Goal: Information Seeking & Learning: Check status

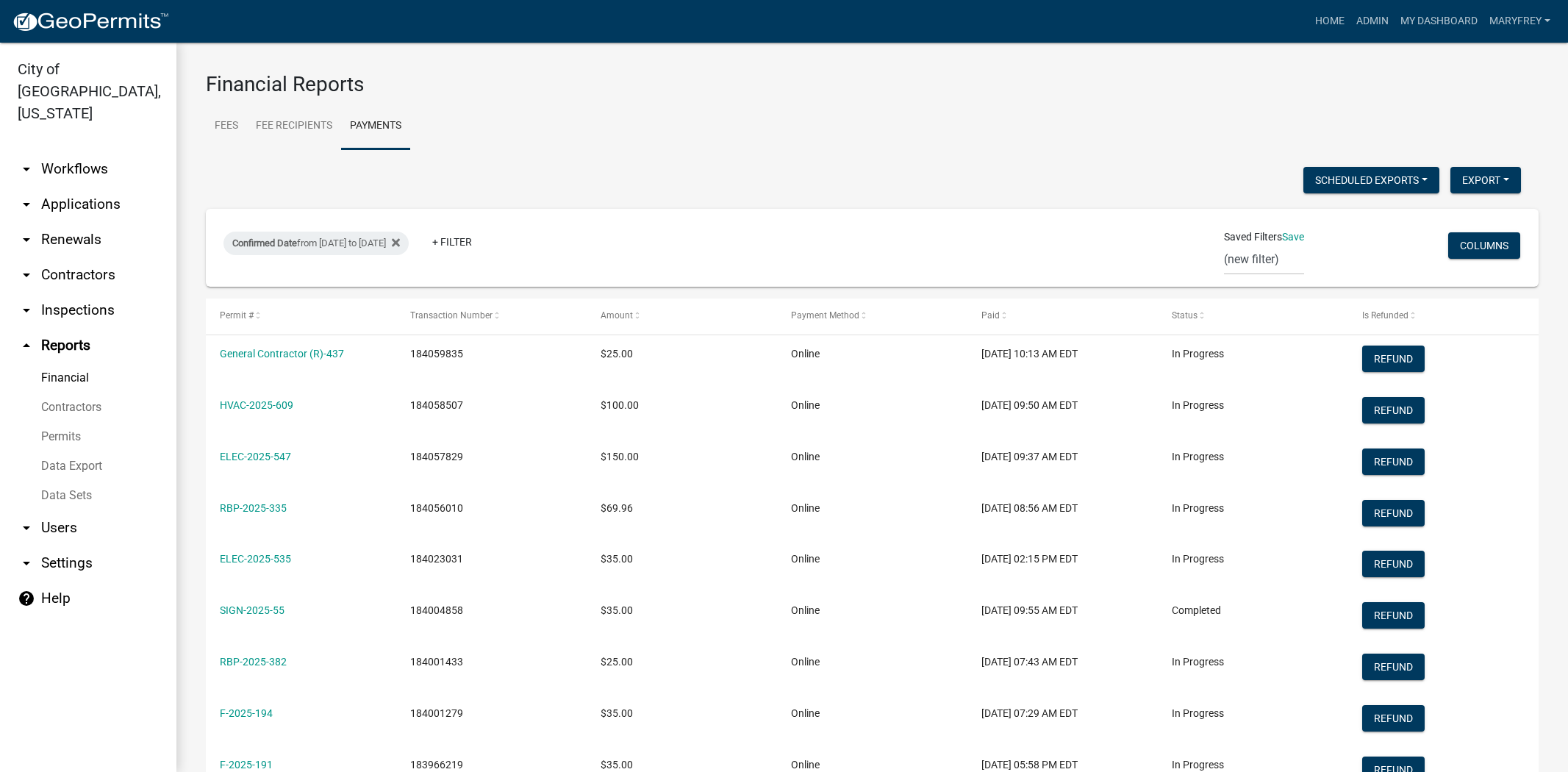
select select "3: 100"
drag, startPoint x: 0, startPoint y: 0, endPoint x: 76, endPoint y: 180, distance: 195.4
click at [76, 187] on link "arrow_drop_down Applications" at bounding box center [88, 205] width 177 height 36
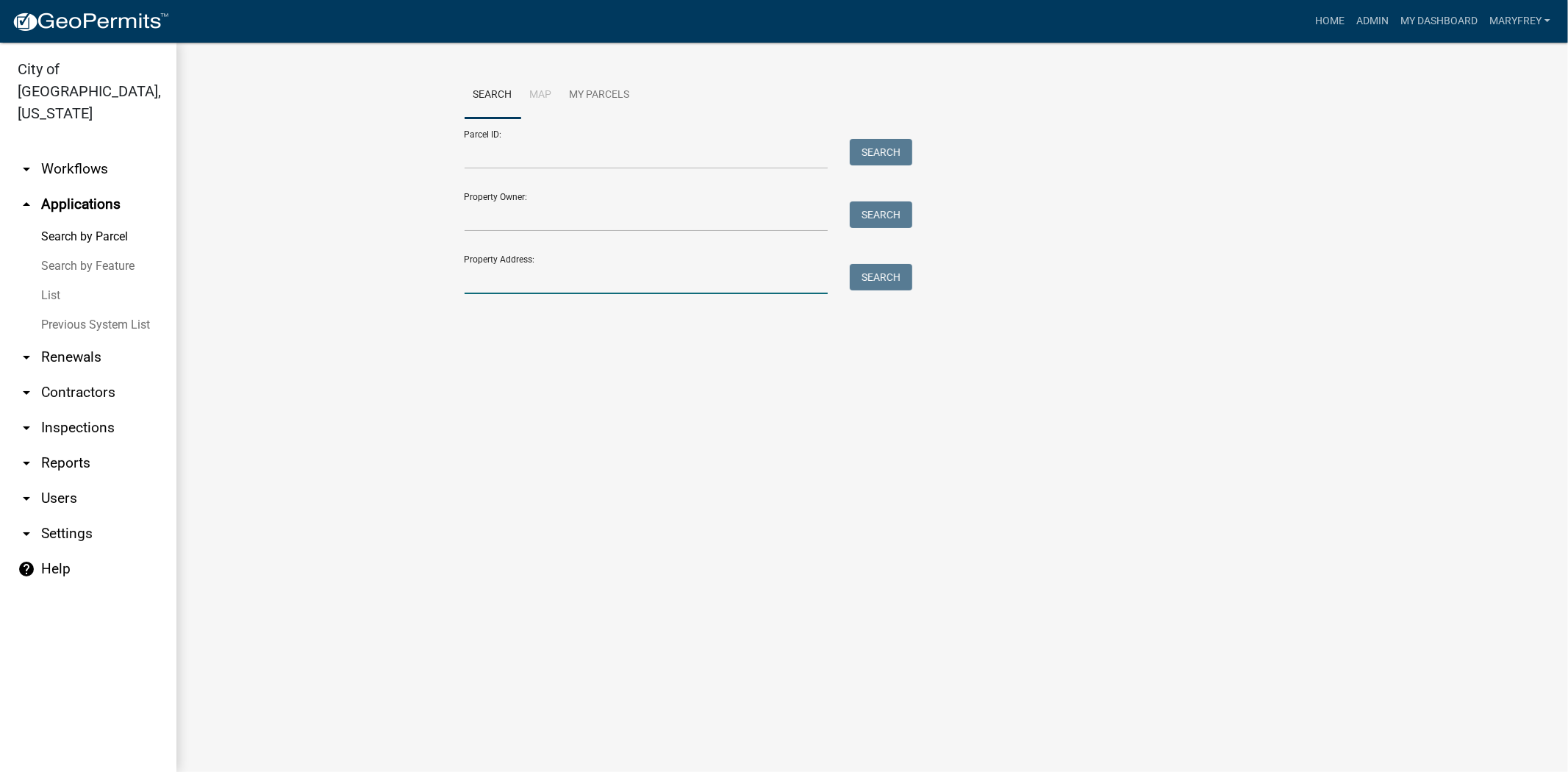
click at [510, 290] on input "Property Address:" at bounding box center [646, 279] width 364 height 30
type input "3542 tenth"
click at [875, 276] on button "Search" at bounding box center [881, 277] width 63 height 26
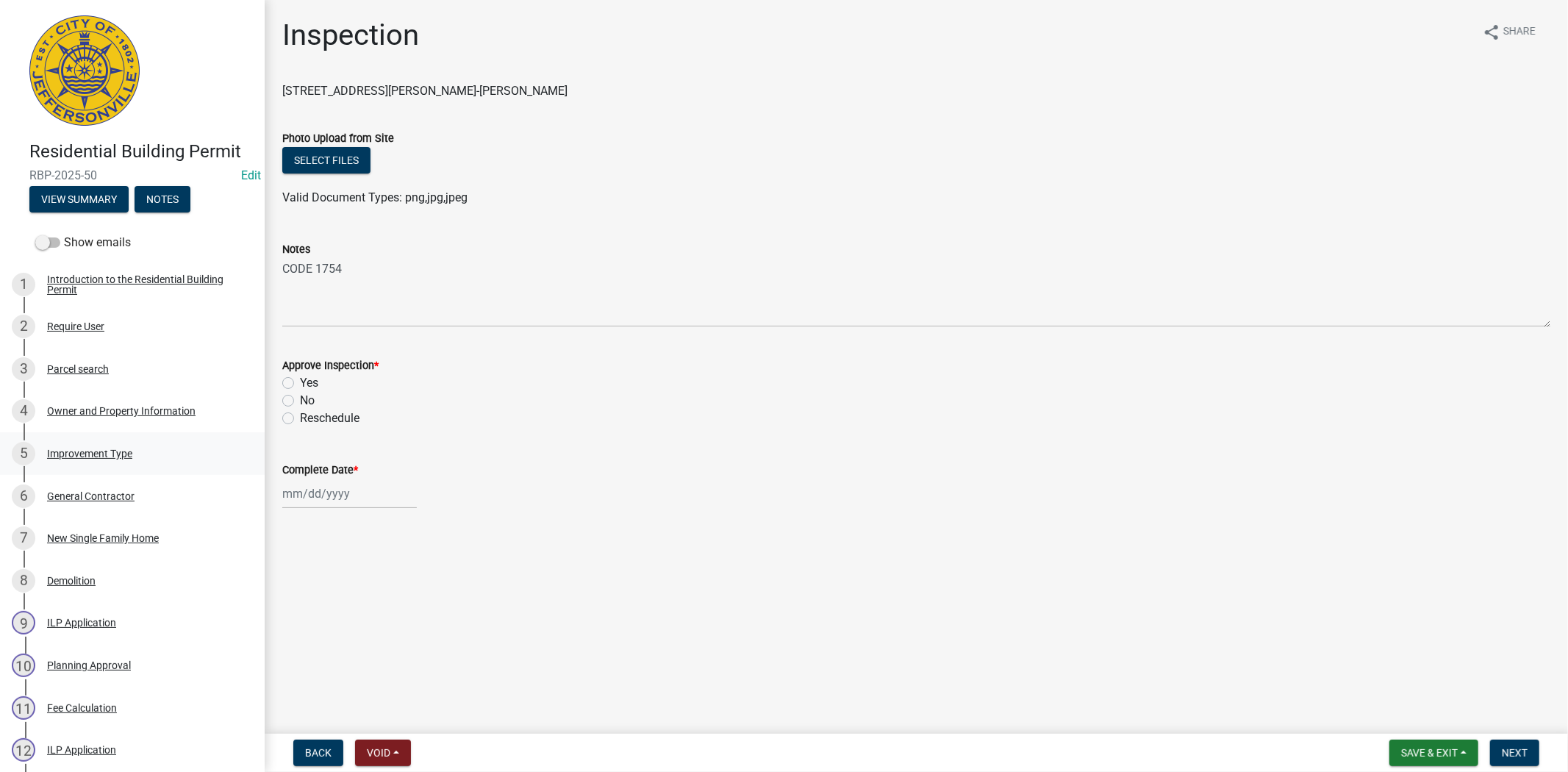
click at [106, 456] on div "Improvement Type" at bounding box center [90, 454] width 85 height 11
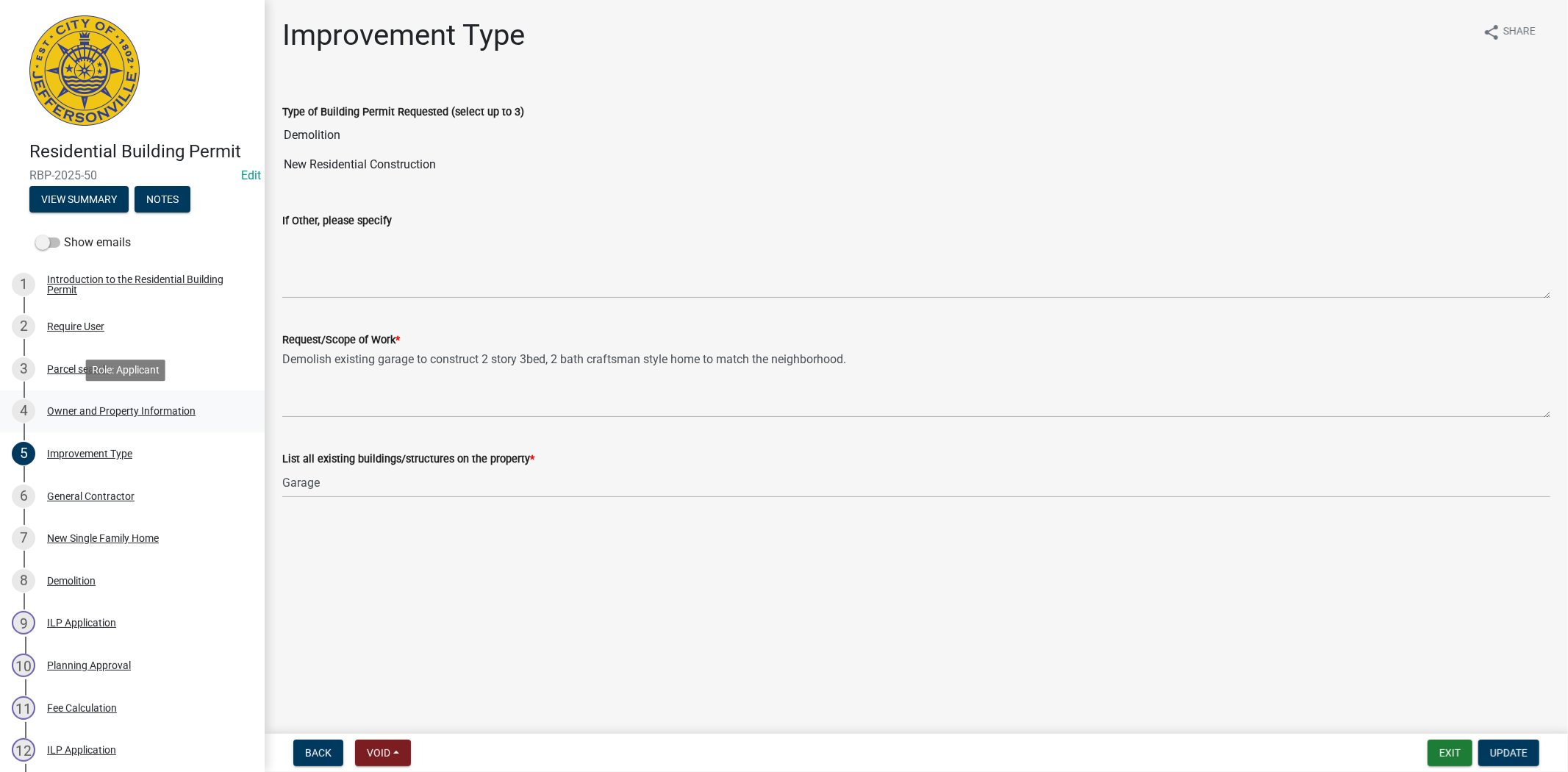
click at [138, 407] on div "Owner and Property Information" at bounding box center [122, 411] width 149 height 11
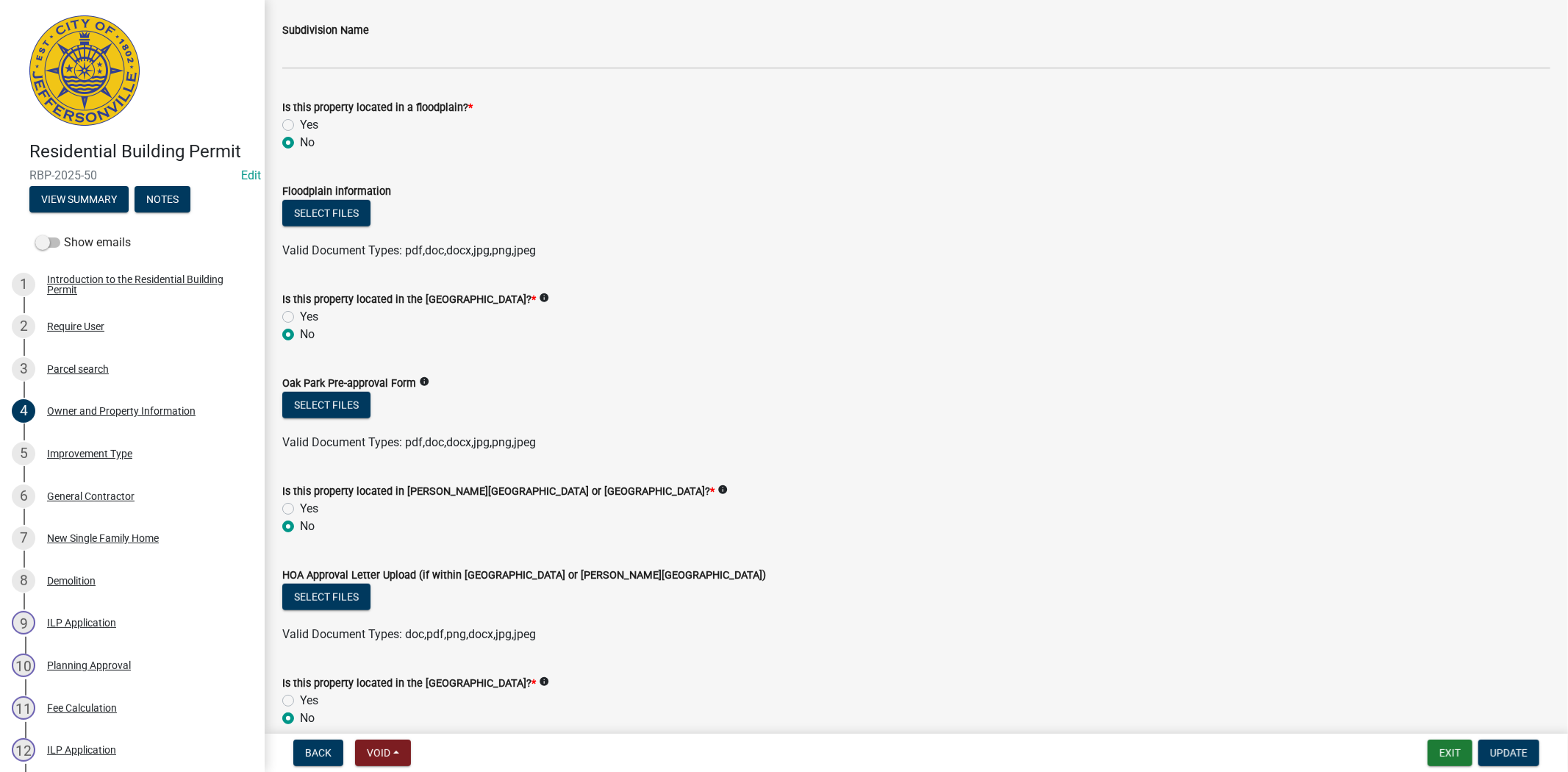
scroll to position [1018, 0]
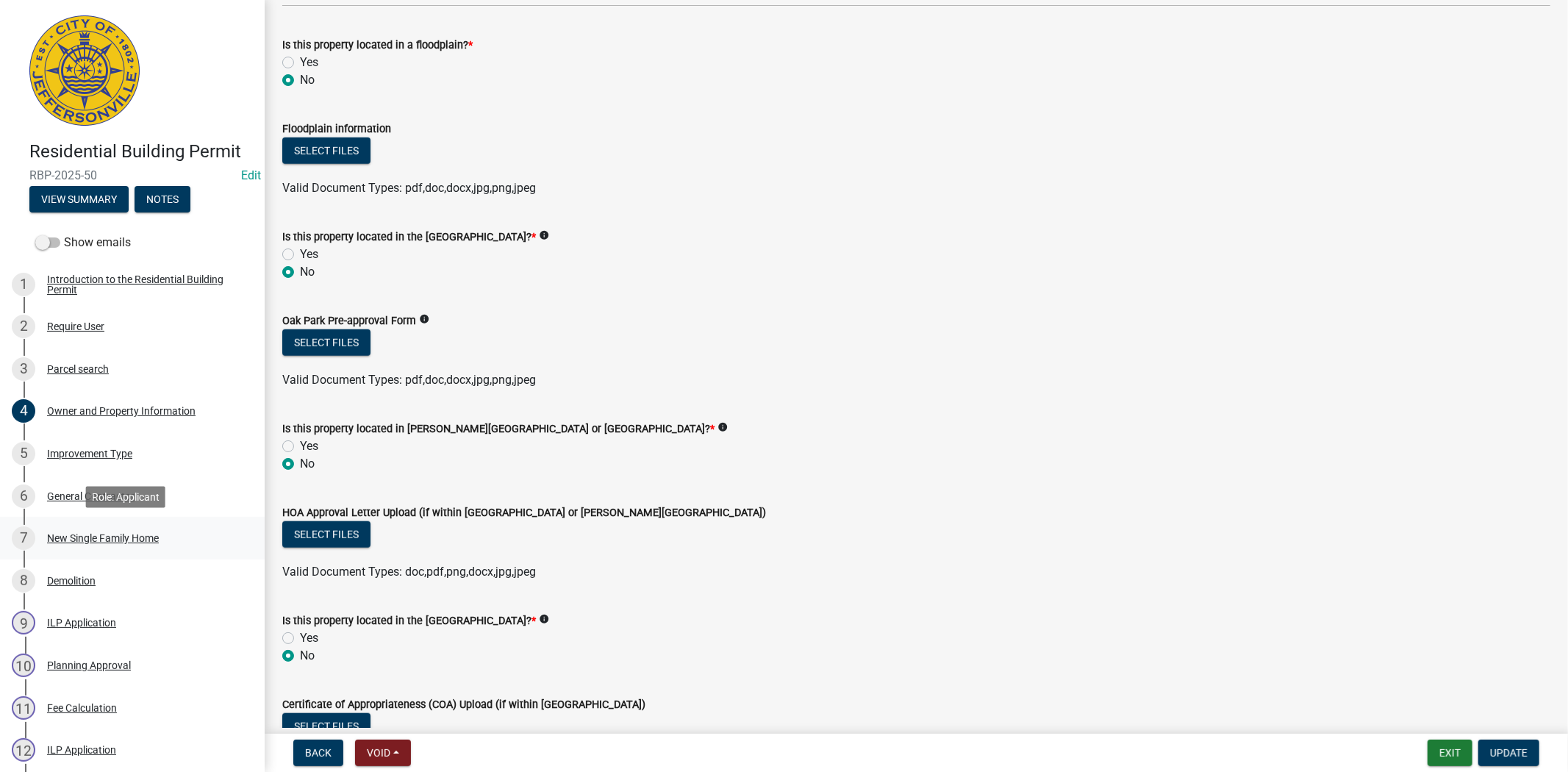
click at [97, 533] on div "New Single Family Home" at bounding box center [103, 538] width 112 height 11
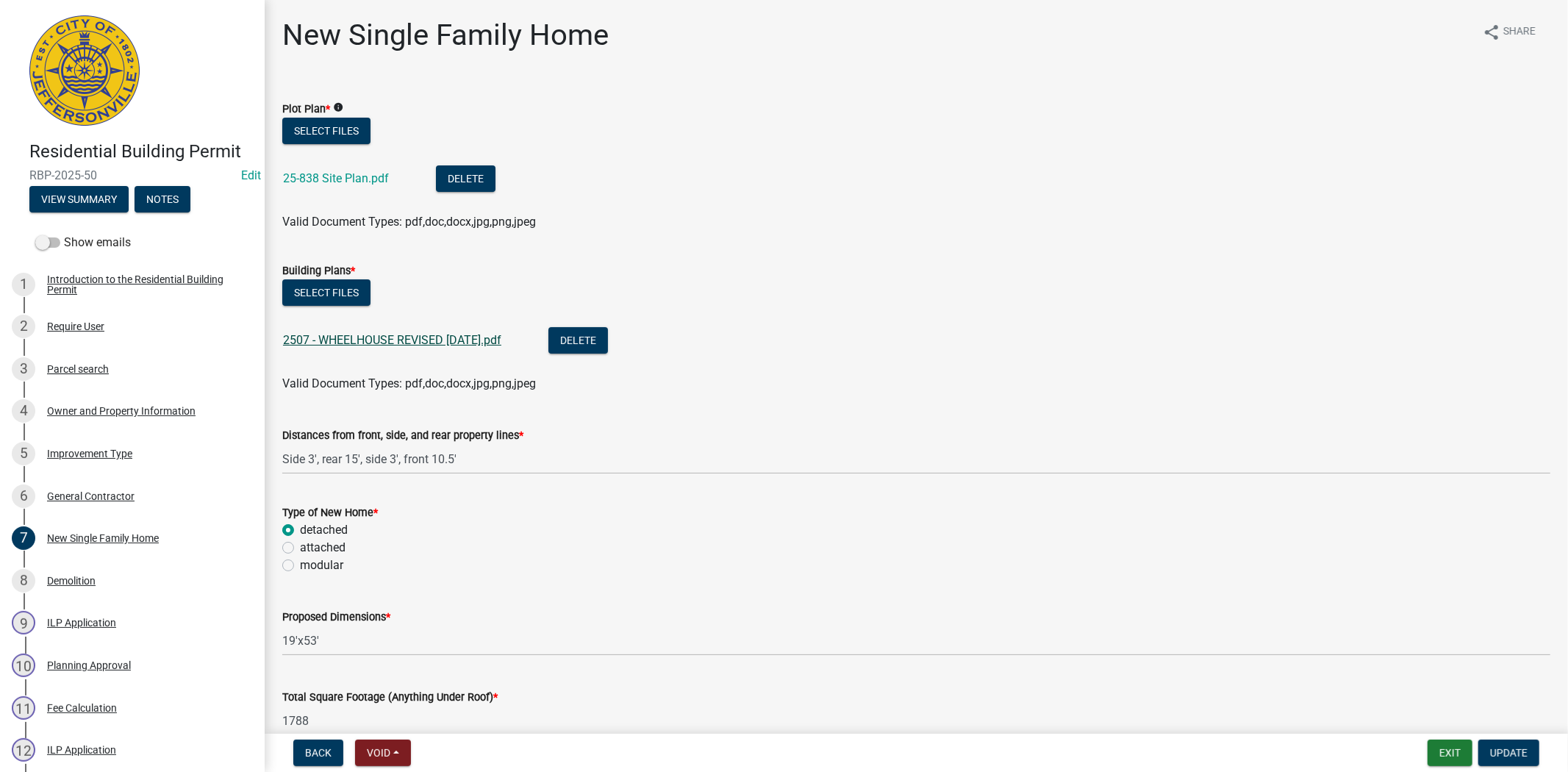
click at [391, 342] on link "2507 - WHEELHOUSE REVISED 1-15-25.pdf" at bounding box center [392, 340] width 218 height 14
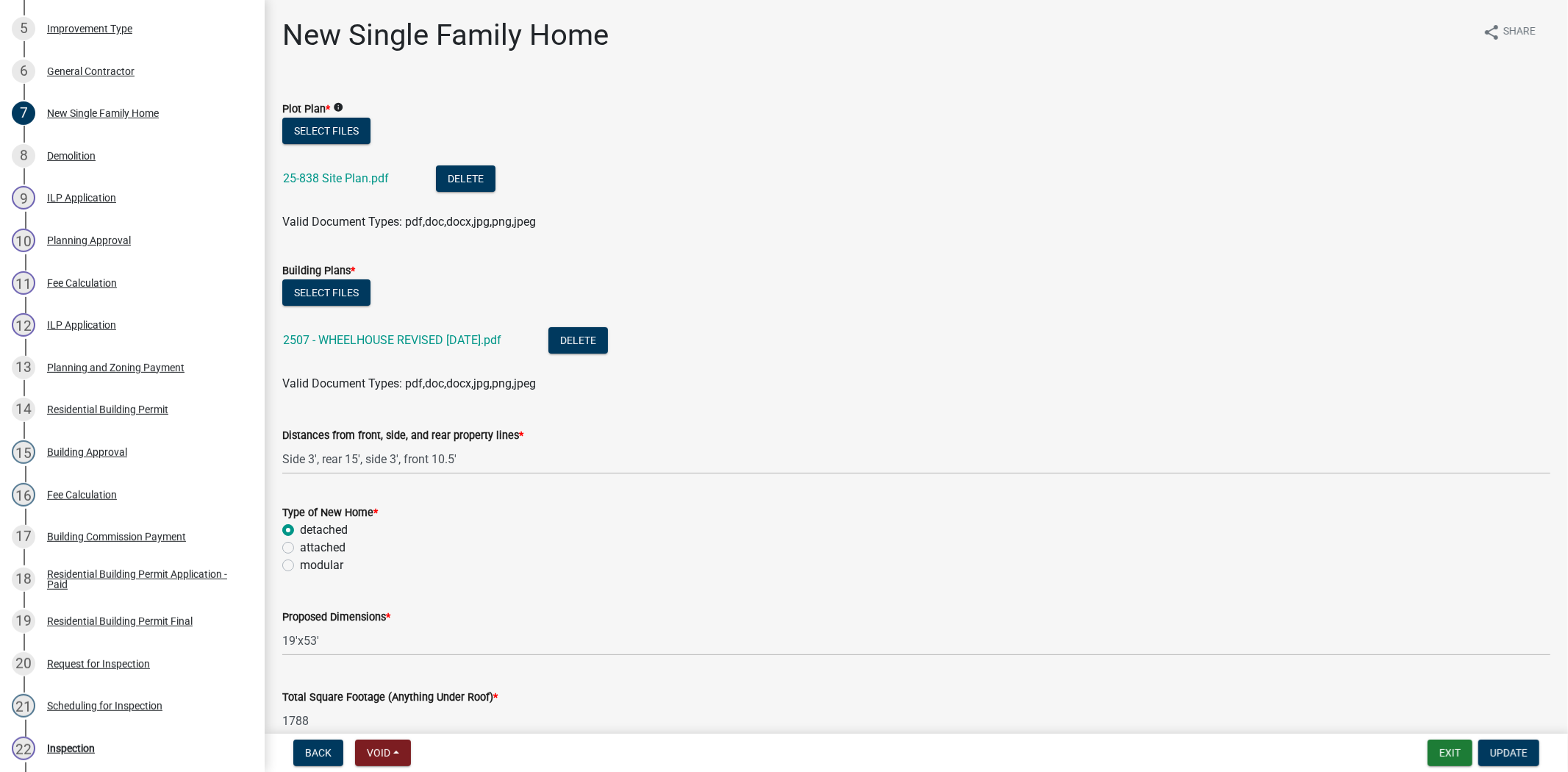
scroll to position [437, 0]
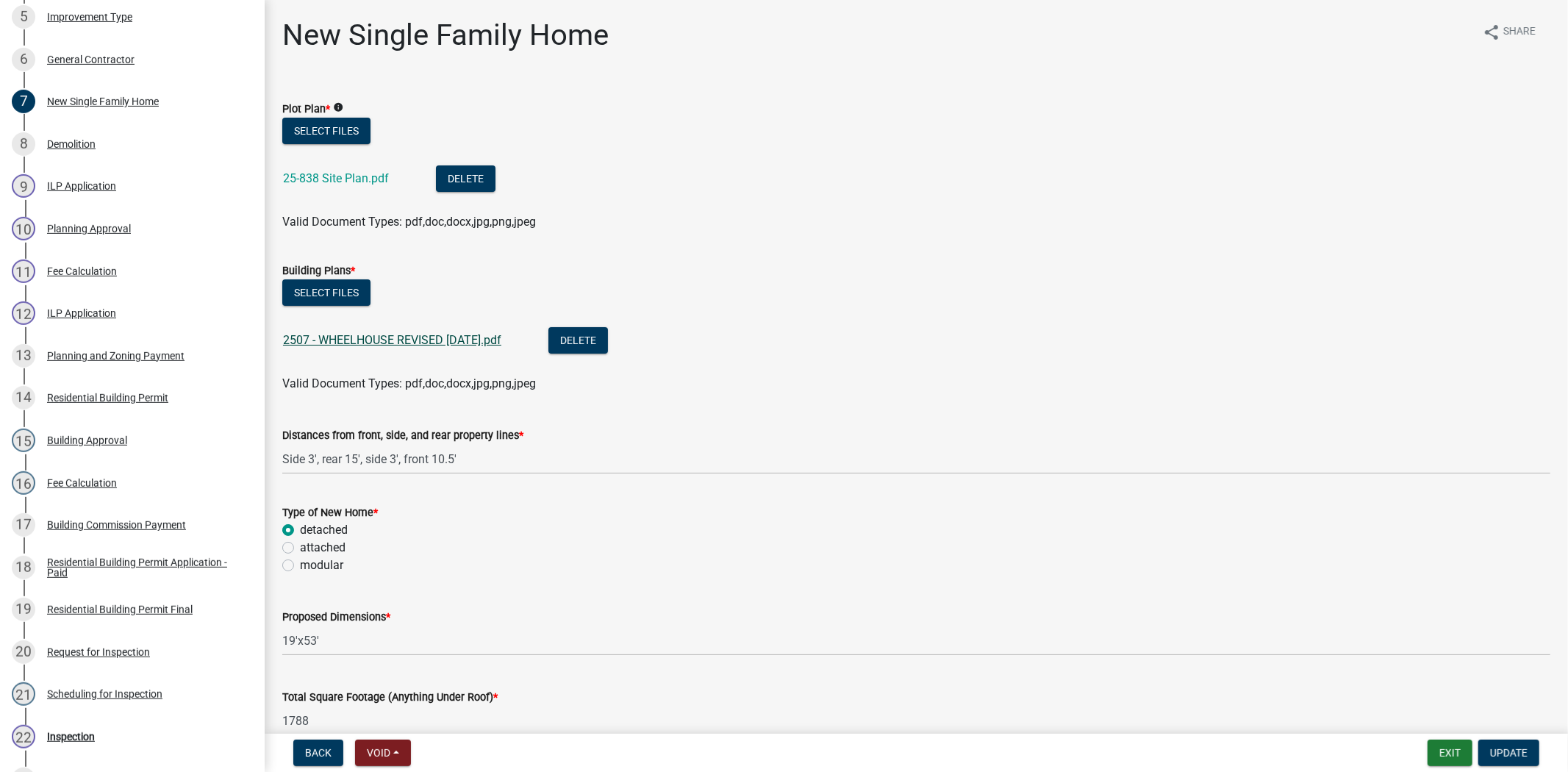
click at [371, 333] on link "2507 - WHEELHOUSE REVISED 1-15-25.pdf" at bounding box center [392, 340] width 218 height 14
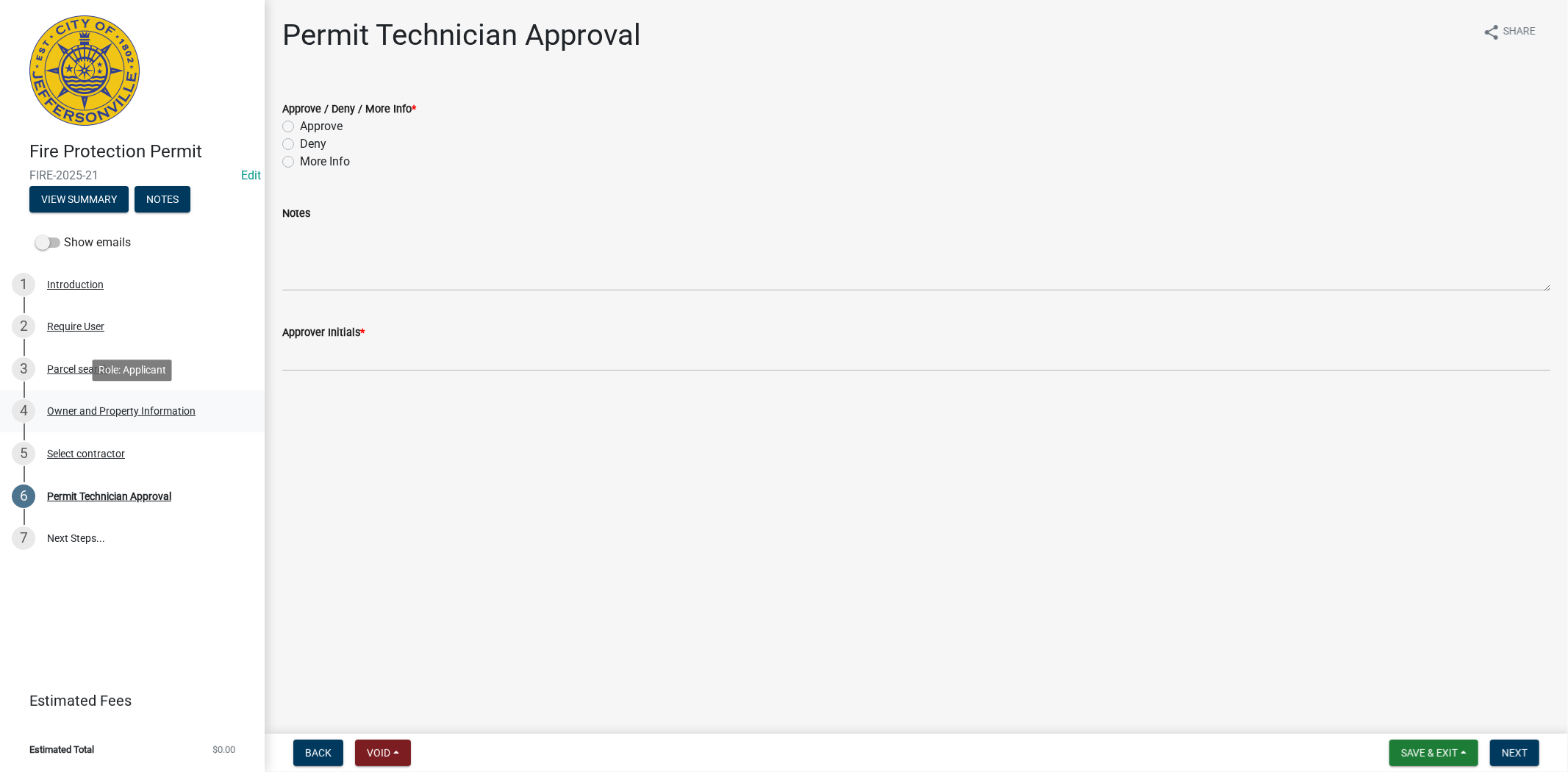
click at [141, 409] on div "Owner and Property Information" at bounding box center [122, 411] width 149 height 11
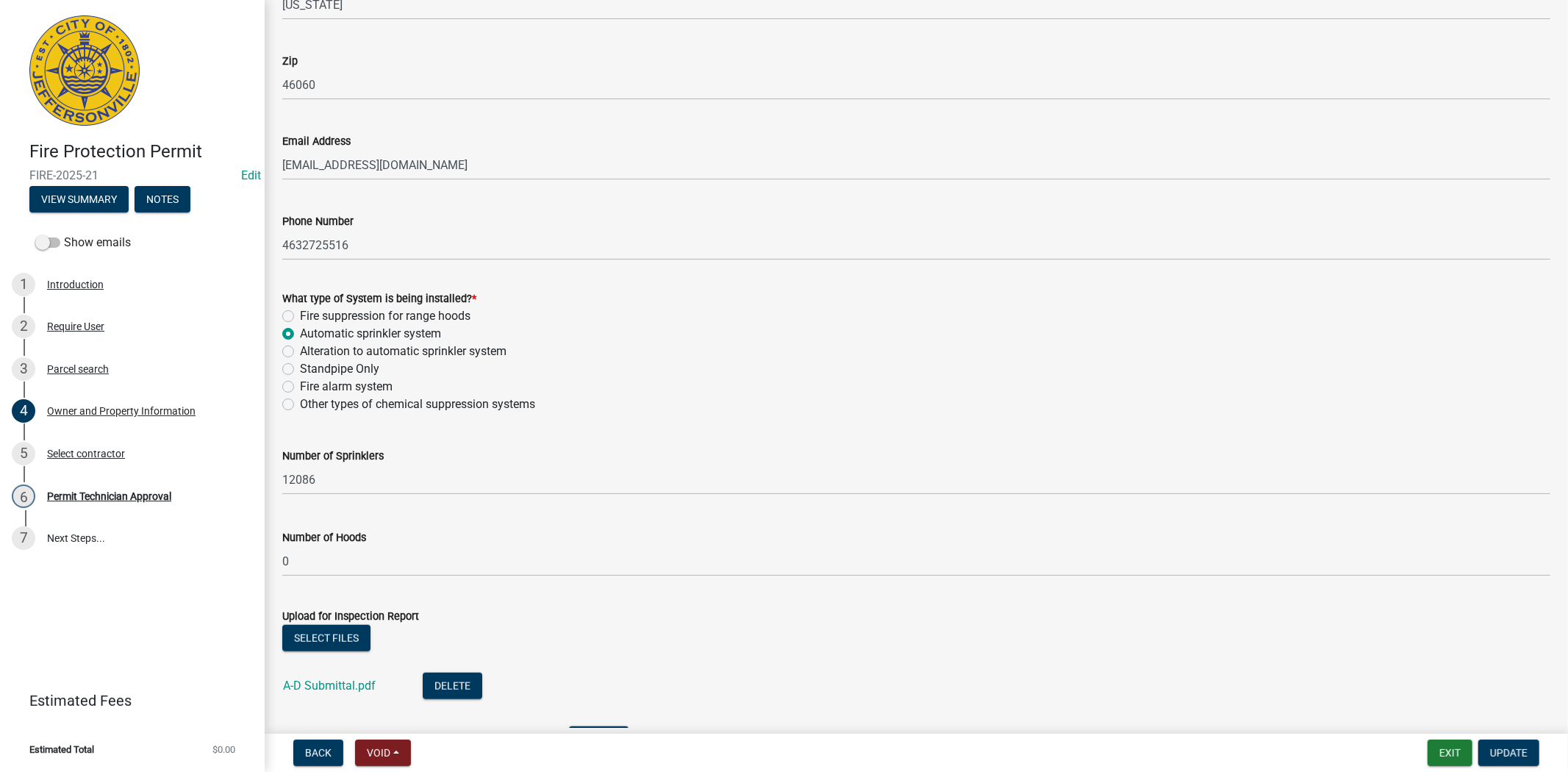
scroll to position [1013, 0]
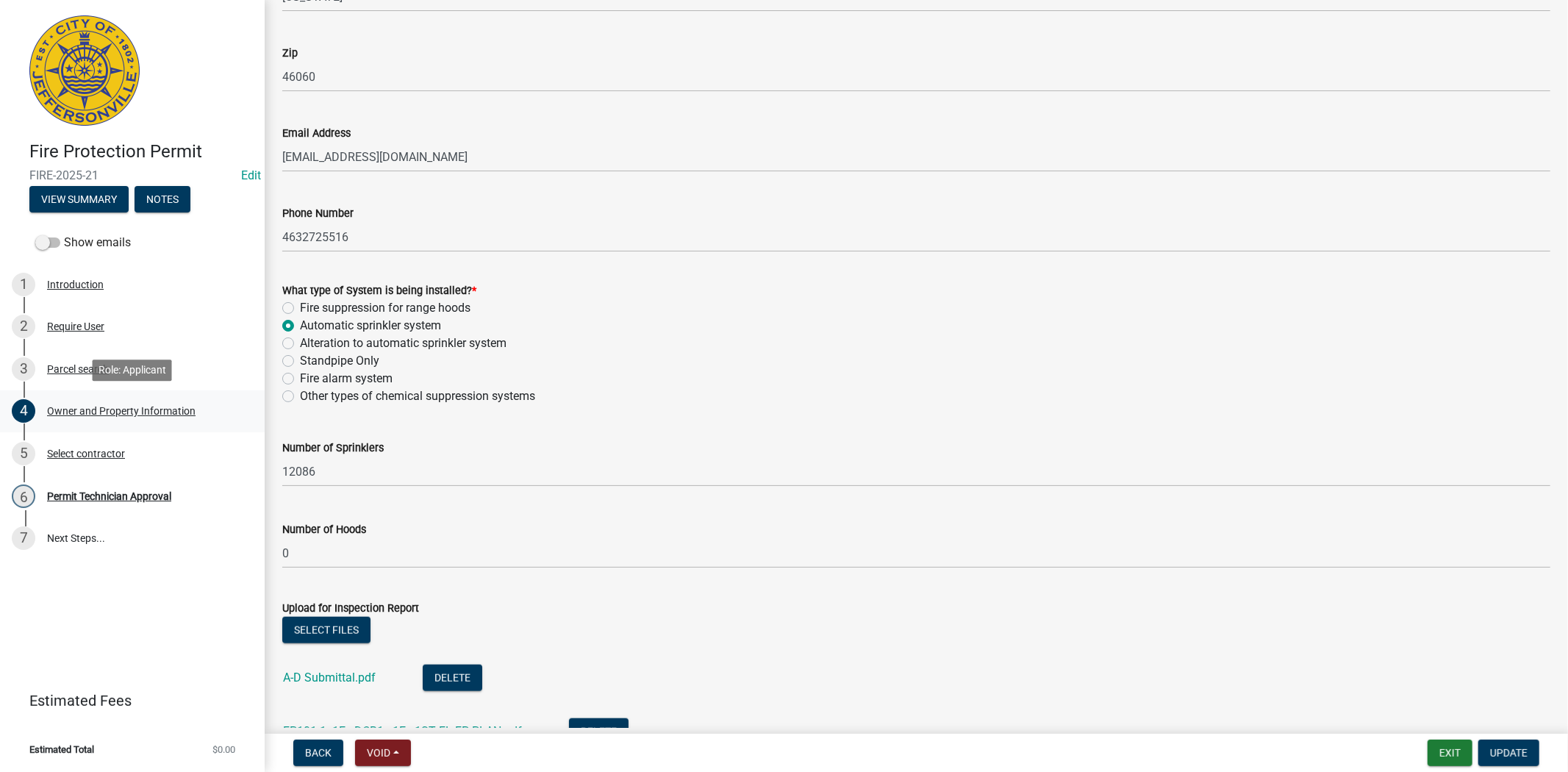
click at [75, 412] on div "Owner and Property Information" at bounding box center [122, 411] width 149 height 11
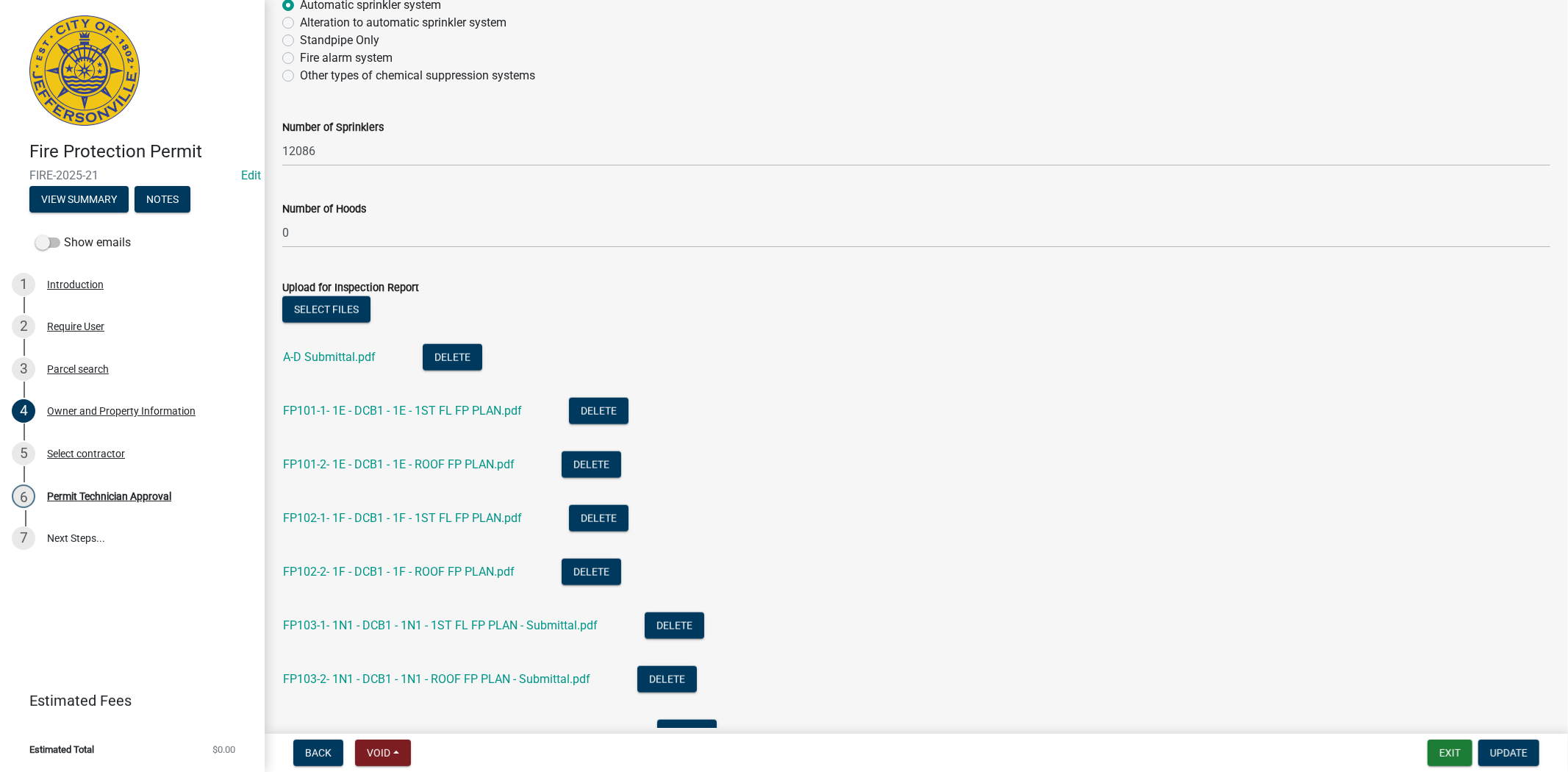
scroll to position [1398, 0]
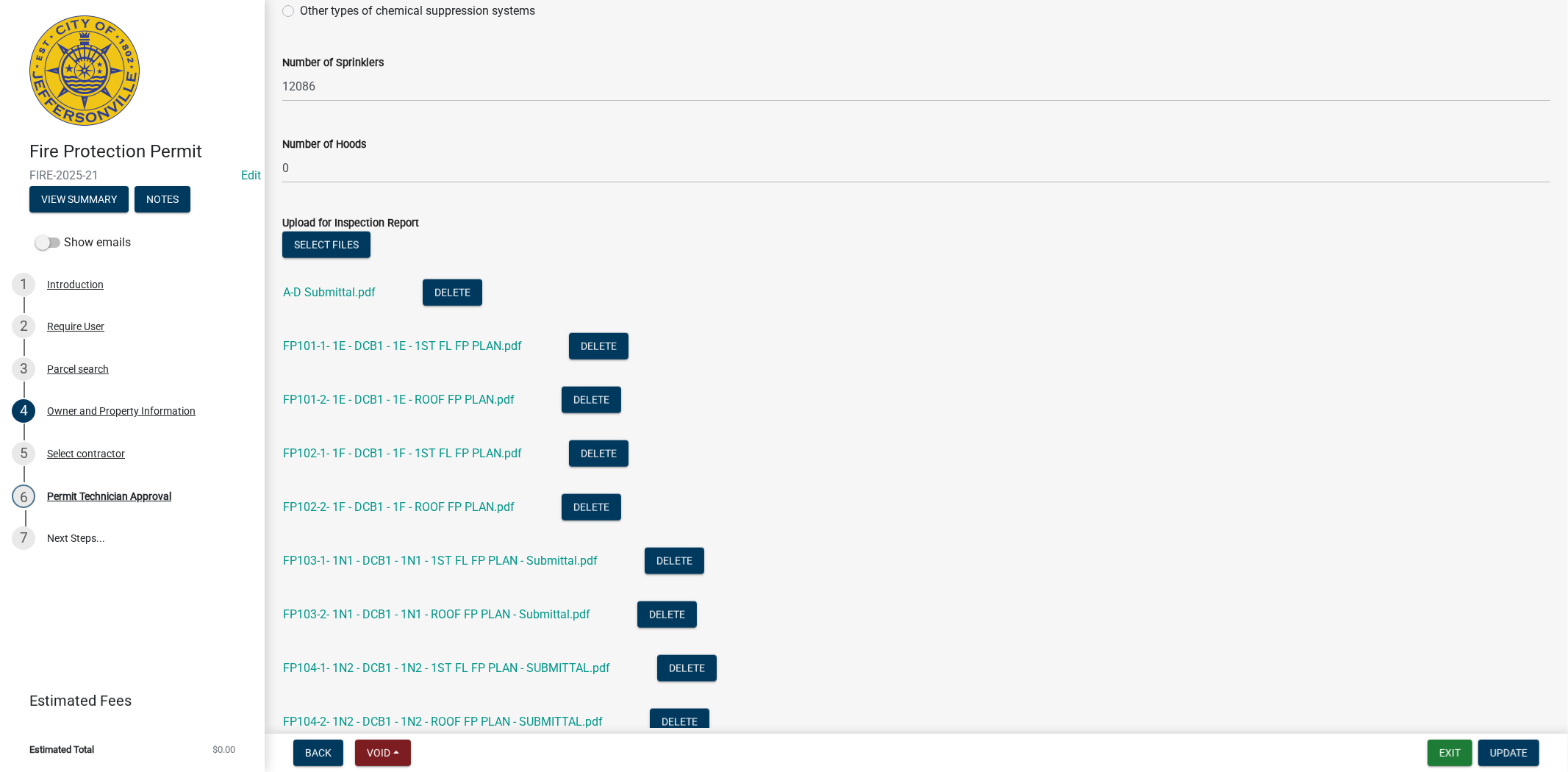
click at [375, 353] on div "FP101-1- 1E - DCB1 - 1E - 1ST FL FP PLAN.pdf" at bounding box center [414, 347] width 262 height 30
click at [381, 345] on link "FP101-1- 1E - DCB1 - 1E - 1ST FL FP PLAN.pdf" at bounding box center [402, 345] width 239 height 14
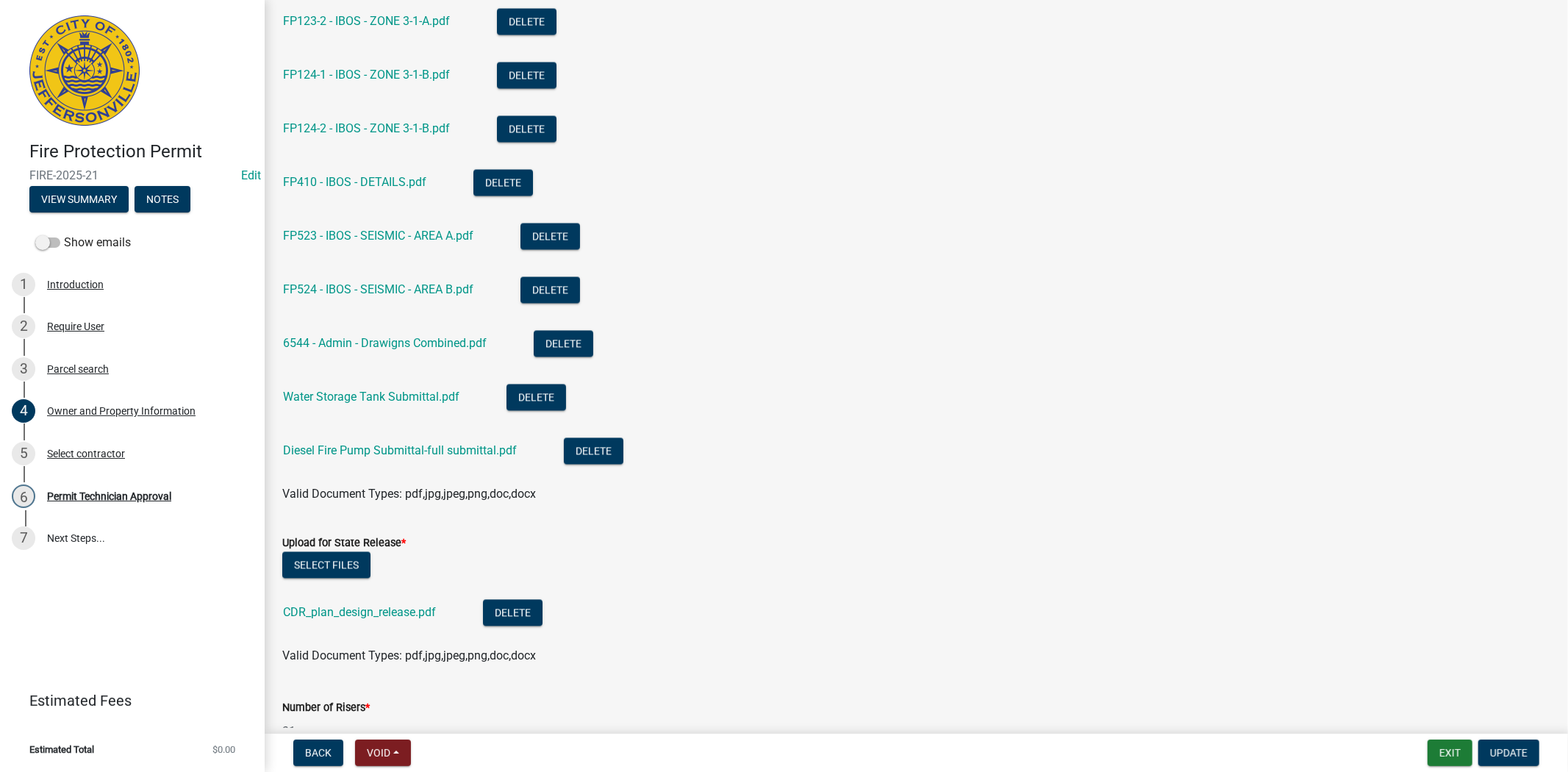
scroll to position [2371, 0]
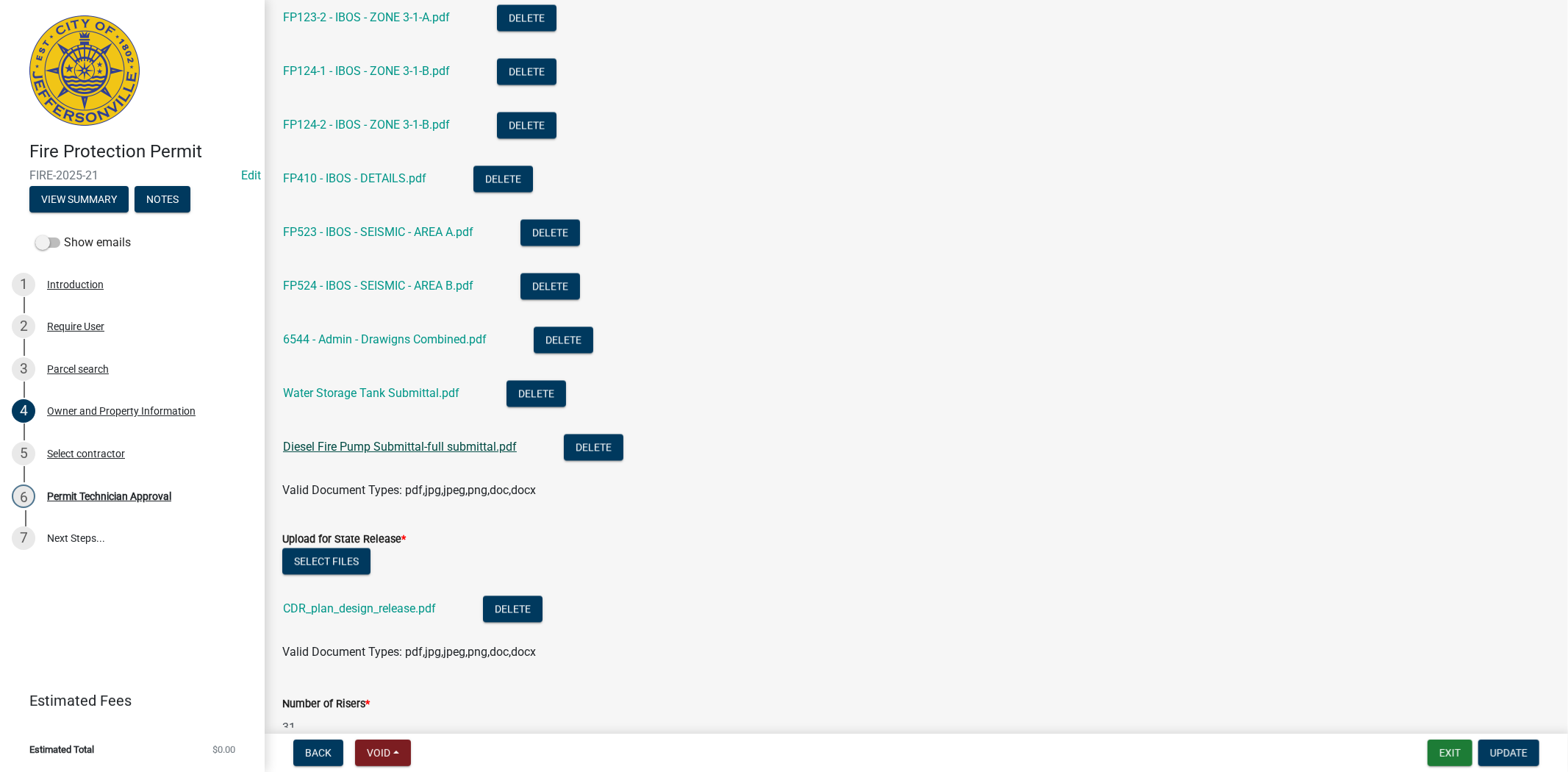
click at [369, 447] on link "Diesel Fire Pump Submittal-full submittal.pdf" at bounding box center [399, 447] width 234 height 14
click at [354, 287] on link "FP524 - IBOS - SEISMIC - AREA B.pdf" at bounding box center [377, 286] width 190 height 14
click at [353, 179] on link "FP410 - IBOS - DETAILS.pdf" at bounding box center [354, 179] width 144 height 14
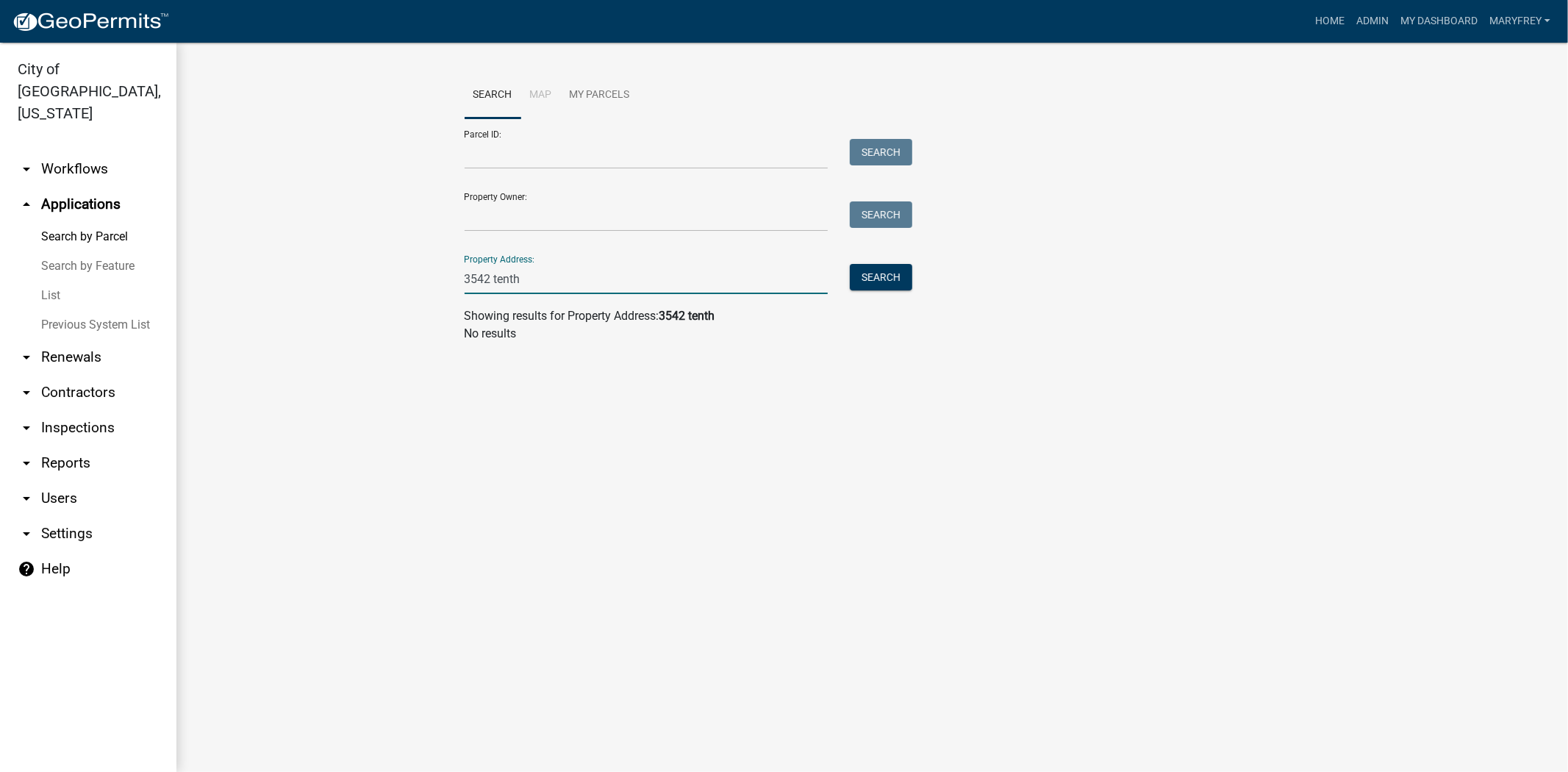
drag, startPoint x: 532, startPoint y: 283, endPoint x: 391, endPoint y: 267, distance: 141.9
click at [391, 268] on wm-workflow-application-search-view "Search Map My Parcels Parcel ID: Search Property Owner: Search Property Address…" at bounding box center [871, 213] width 1333 height 283
type input "400"
click at [878, 274] on button "Search" at bounding box center [881, 277] width 63 height 26
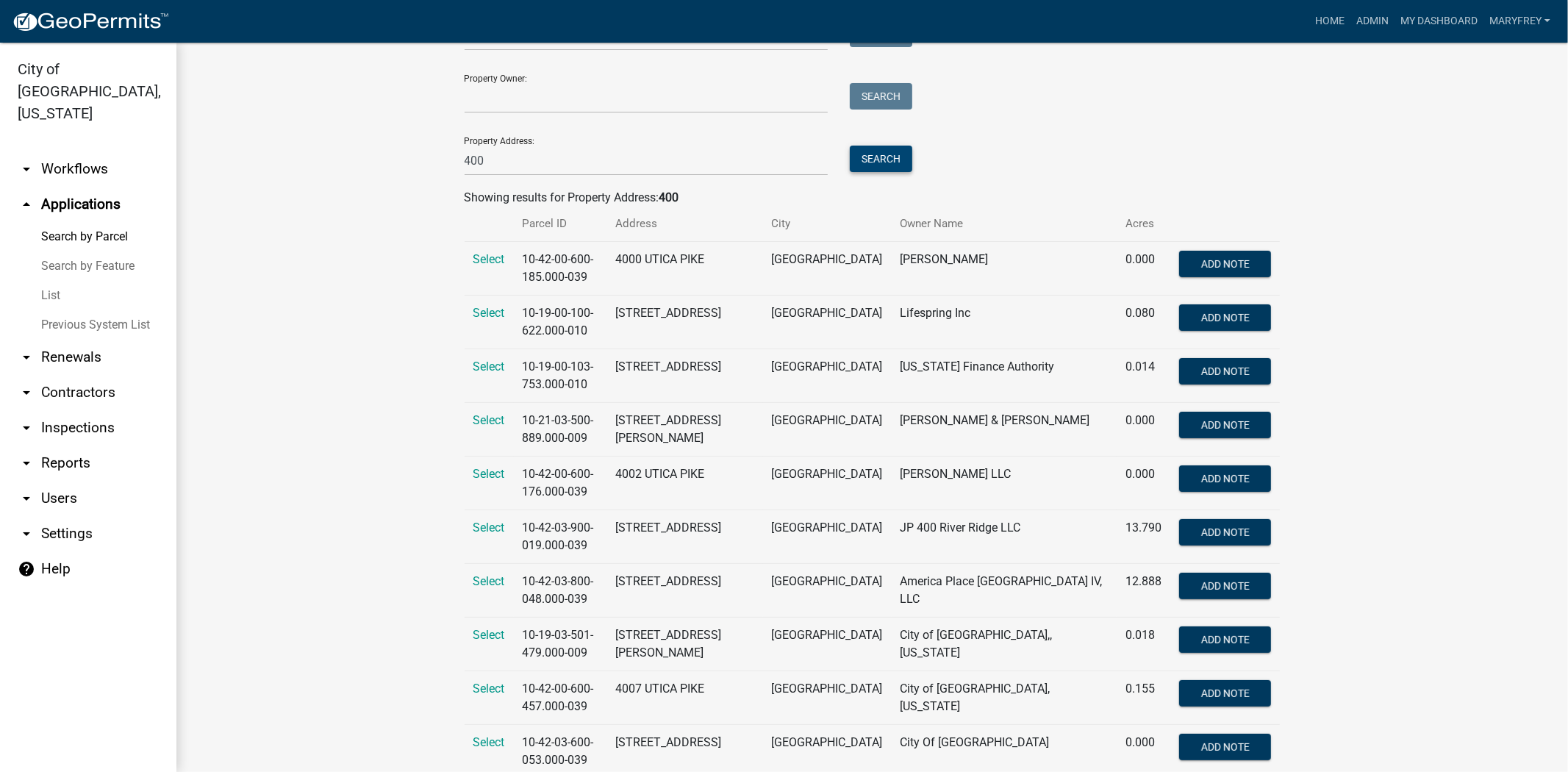
scroll to position [123, 0]
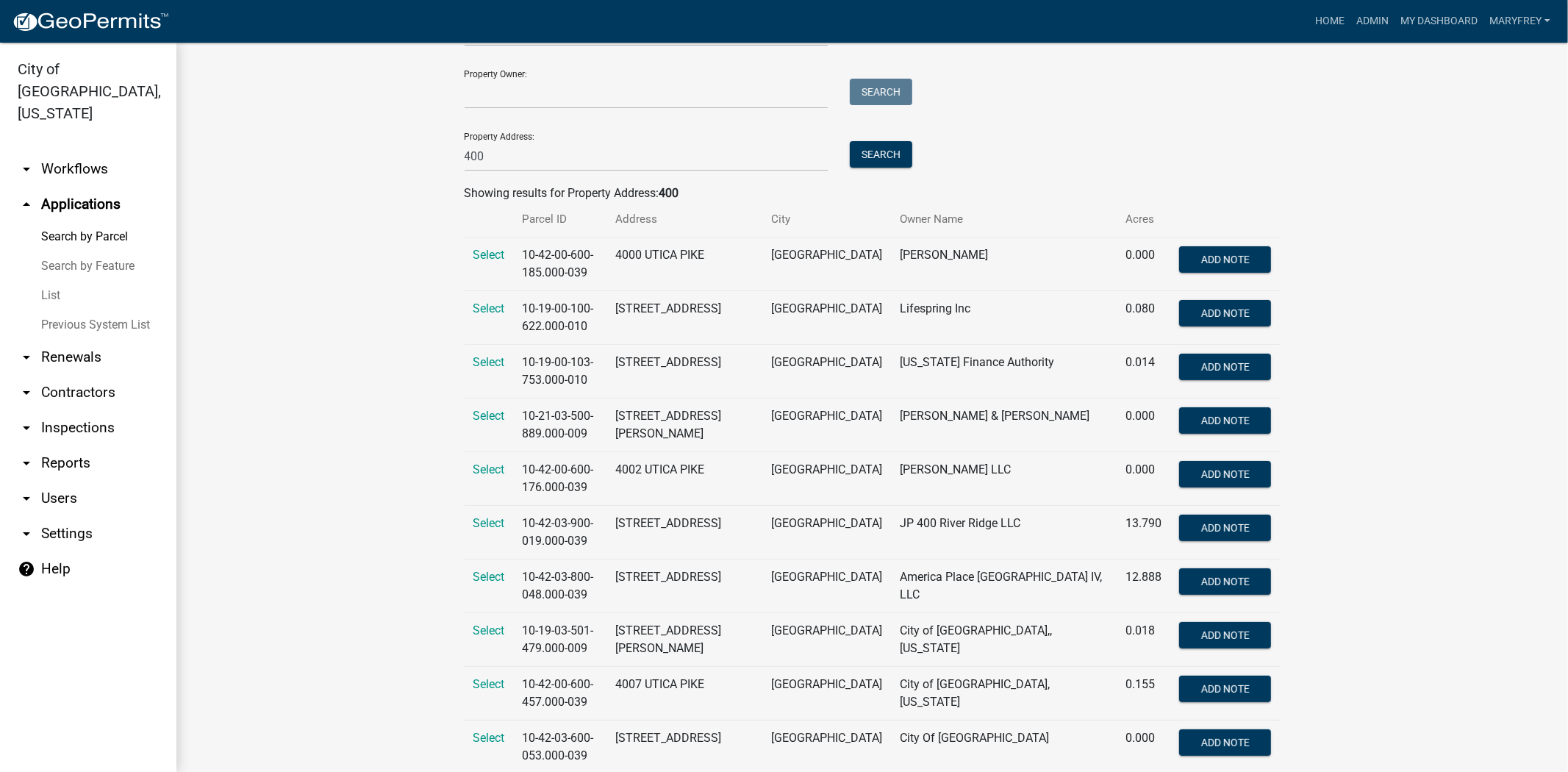
click at [68, 152] on link "arrow_drop_down Workflows" at bounding box center [88, 169] width 177 height 36
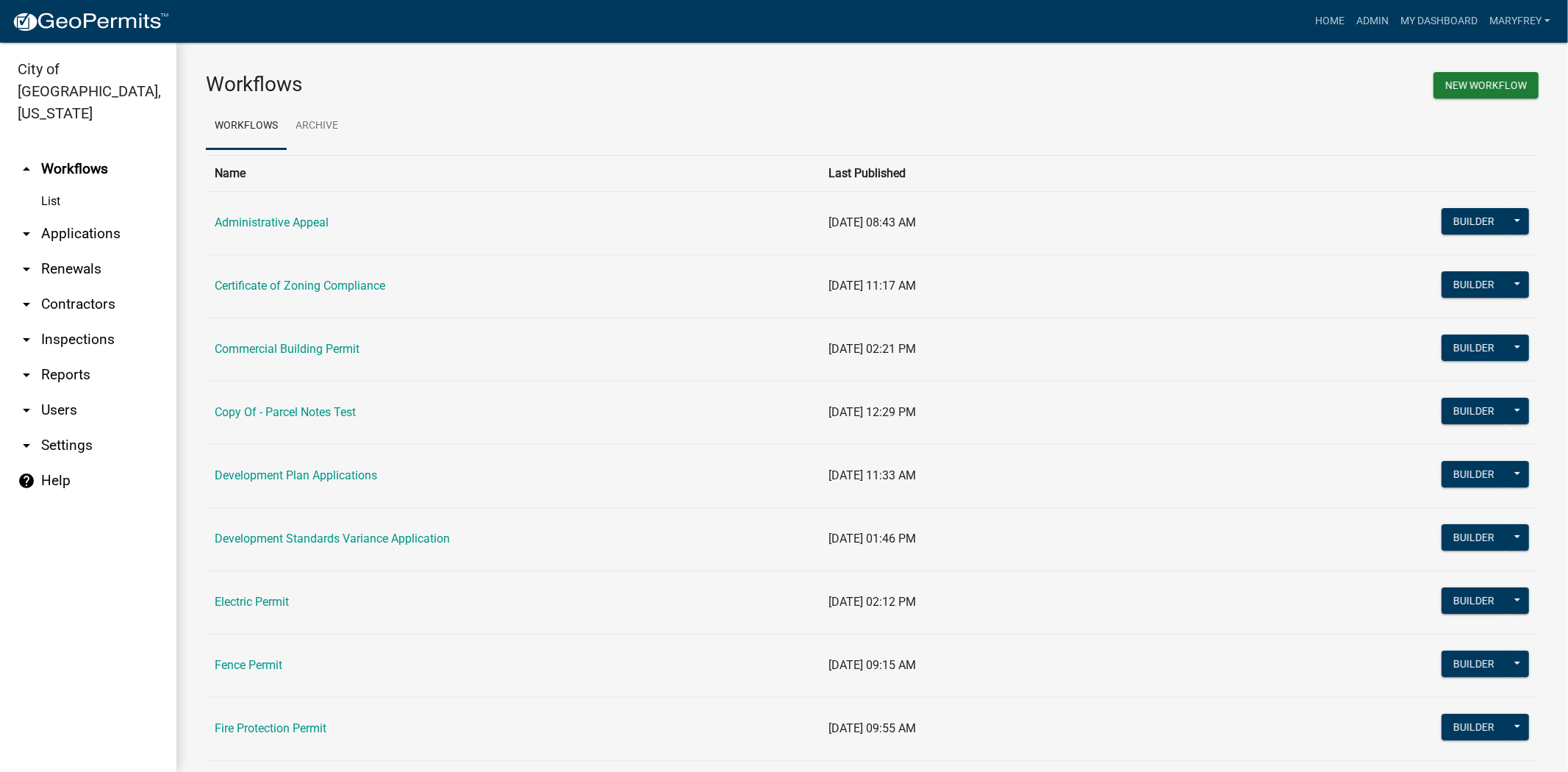
click at [261, 353] on link "Commercial Building Permit" at bounding box center [287, 348] width 145 height 14
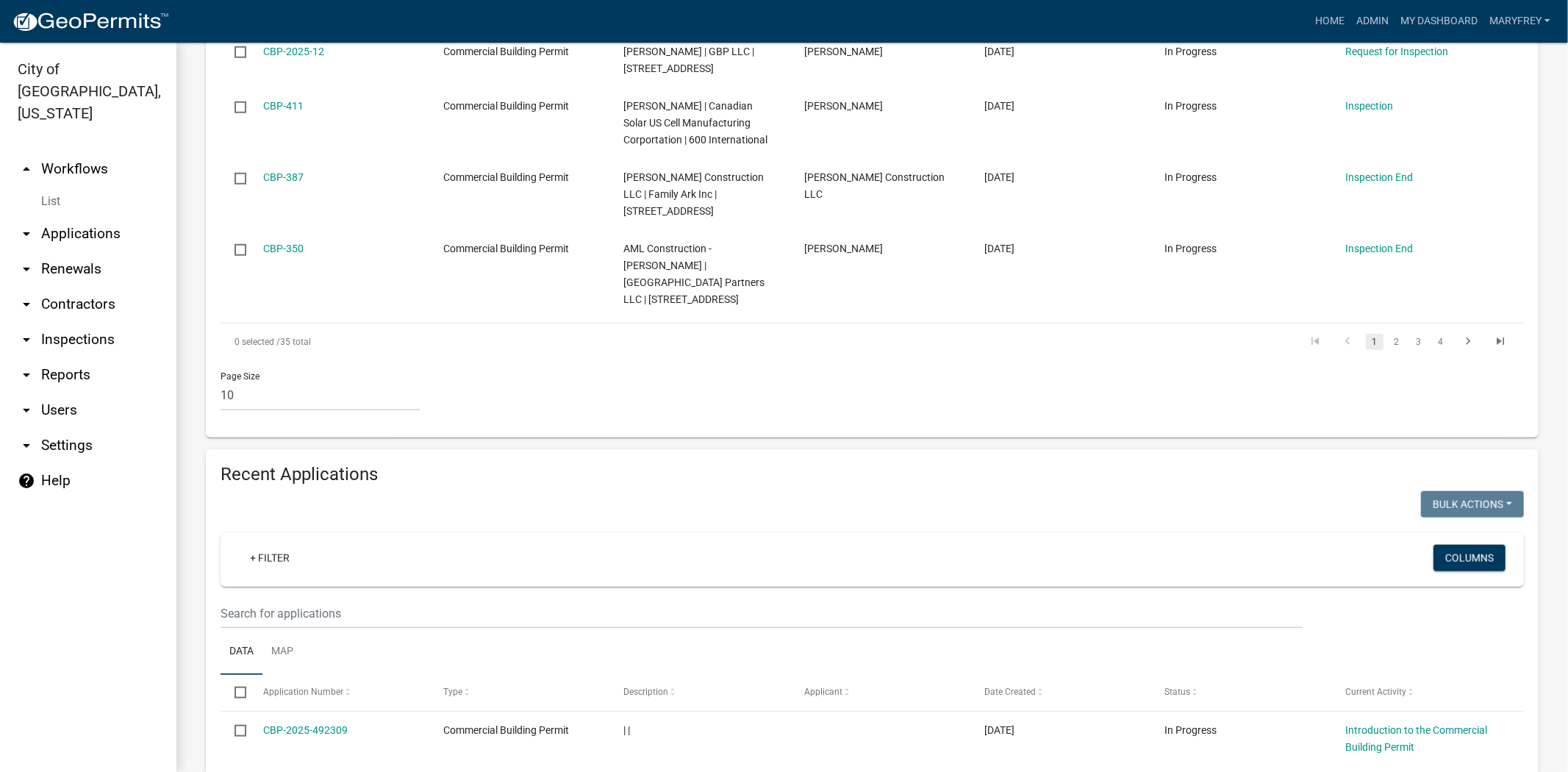
scroll to position [1109, 0]
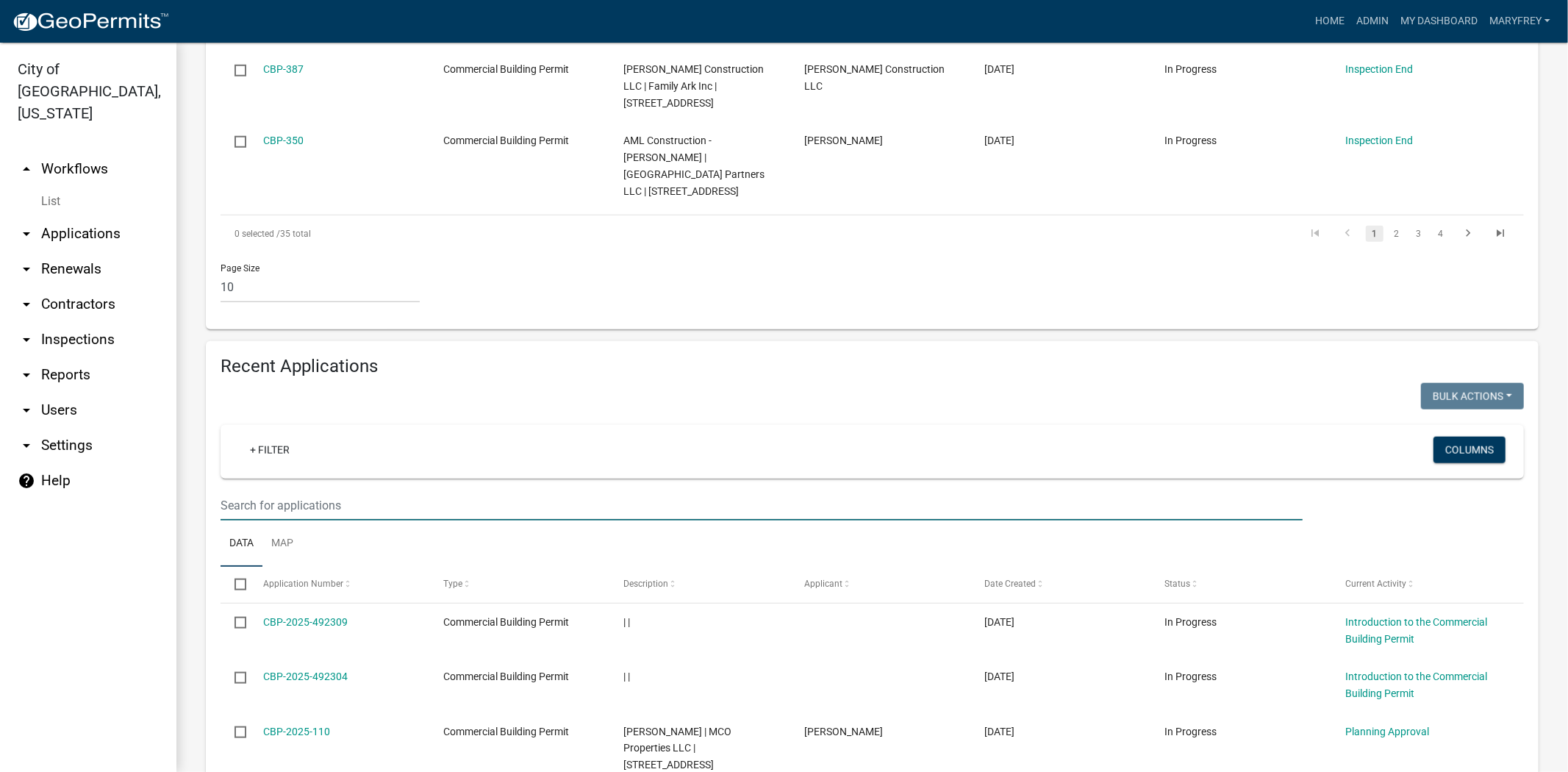
click at [265, 490] on input "text" at bounding box center [761, 505] width 1082 height 30
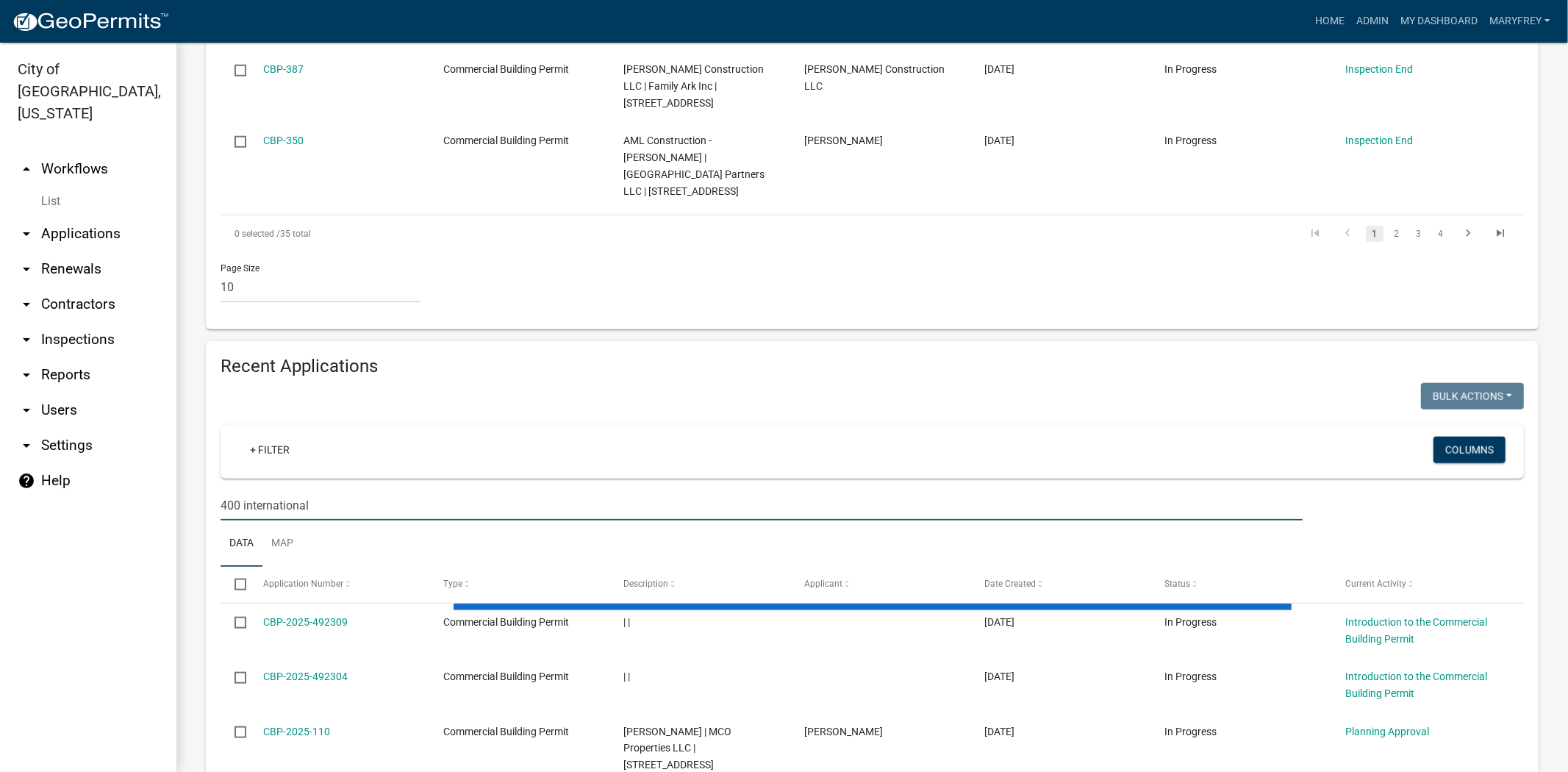
scroll to position [942, 0]
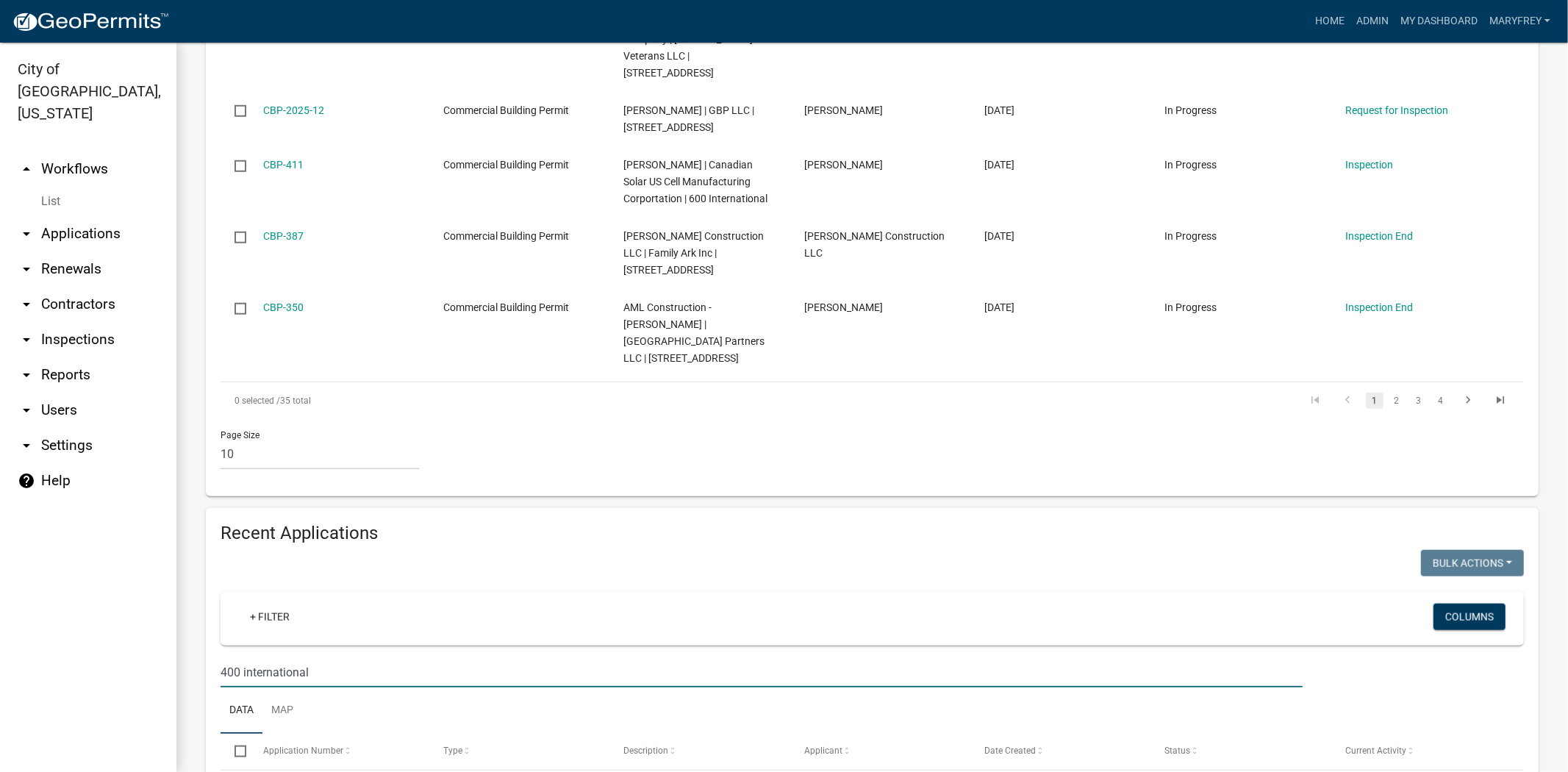
drag, startPoint x: 326, startPoint y: 554, endPoint x: 134, endPoint y: 553, distance: 192.0
click at [134, 553] on div "City of Jeffersonville, Indiana arrow_drop_up Workflows List arrow_drop_down Ap…" at bounding box center [784, 407] width 1568 height 730
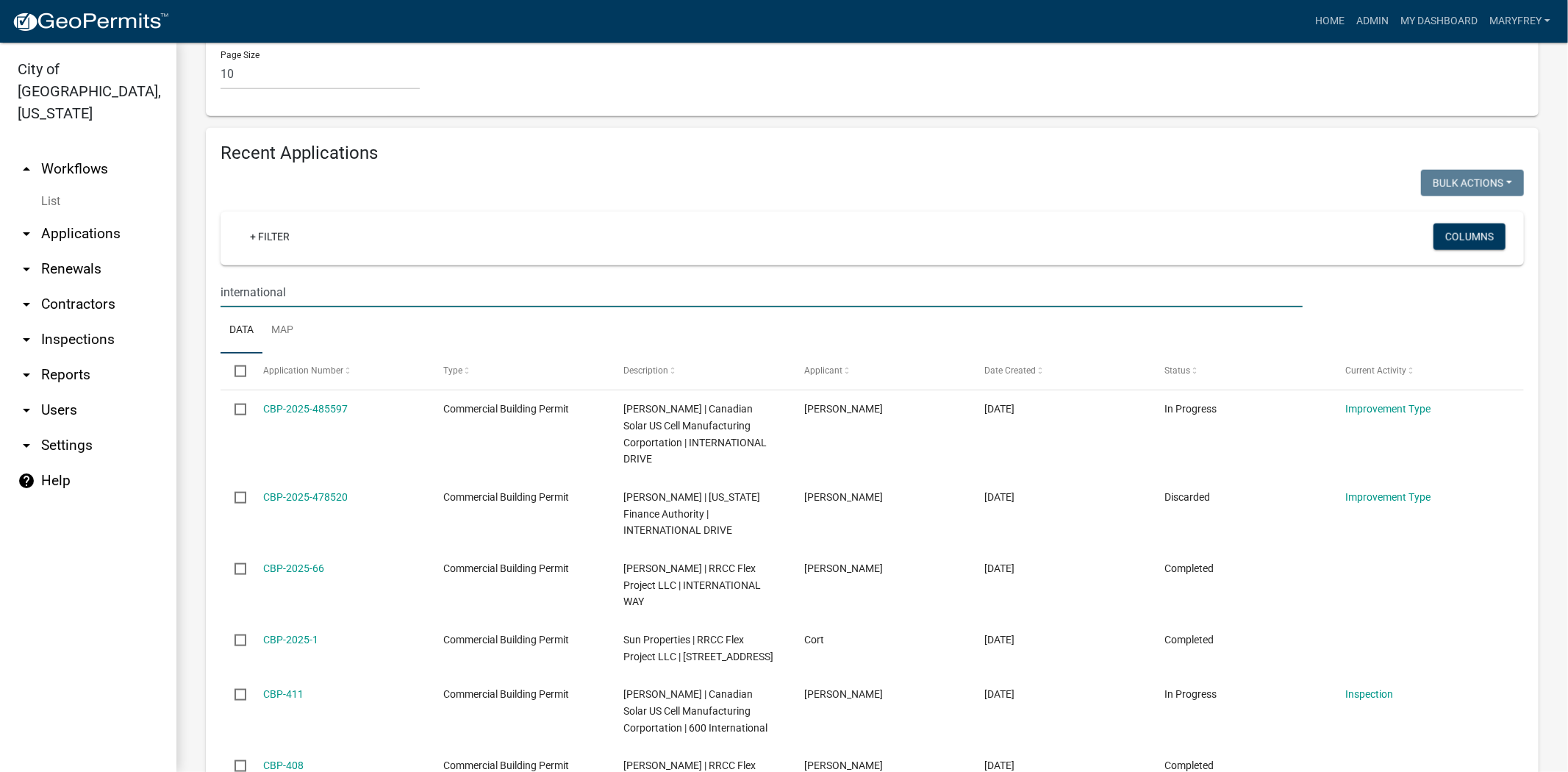
scroll to position [1353, 0]
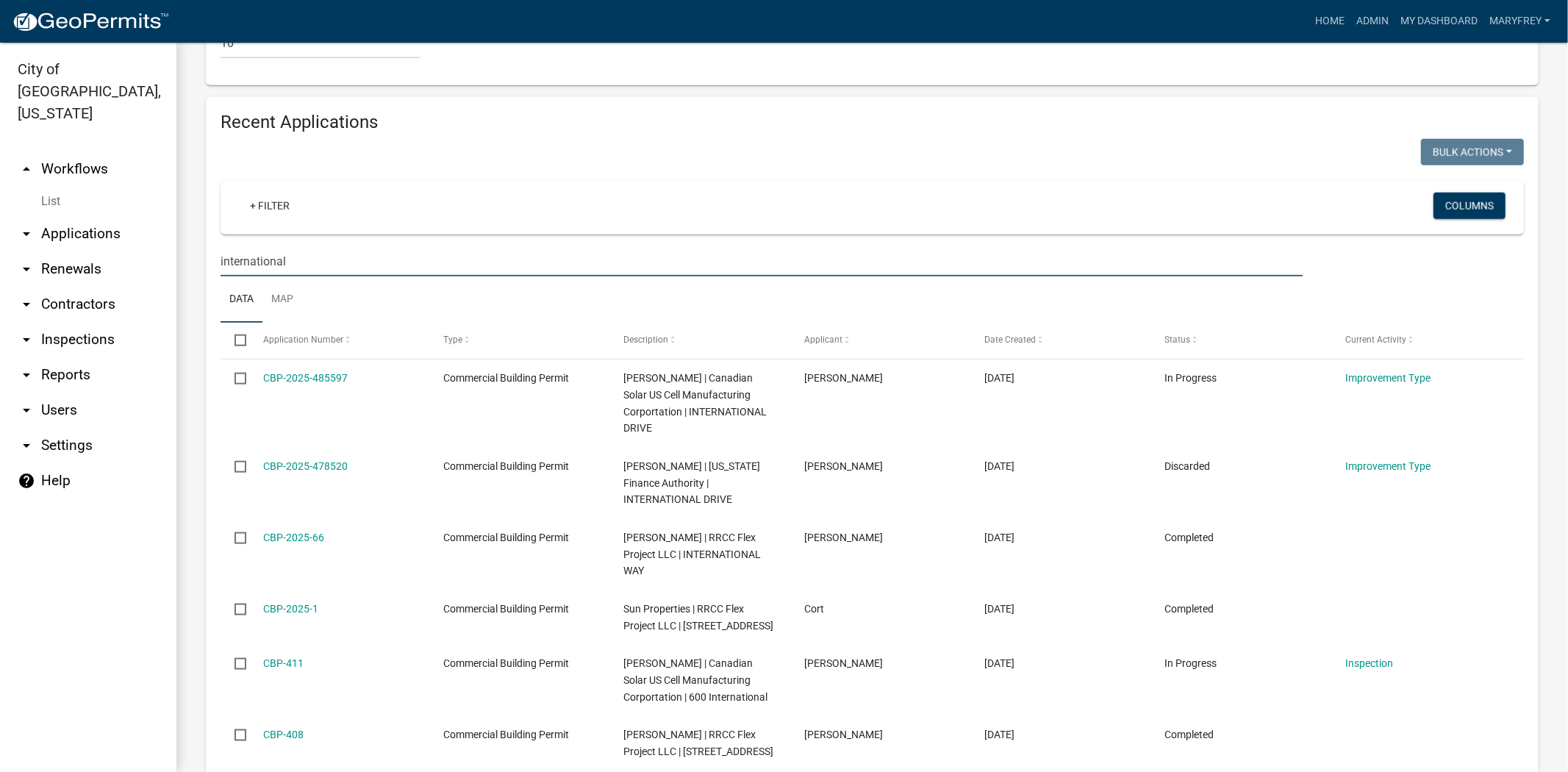
type input "international"
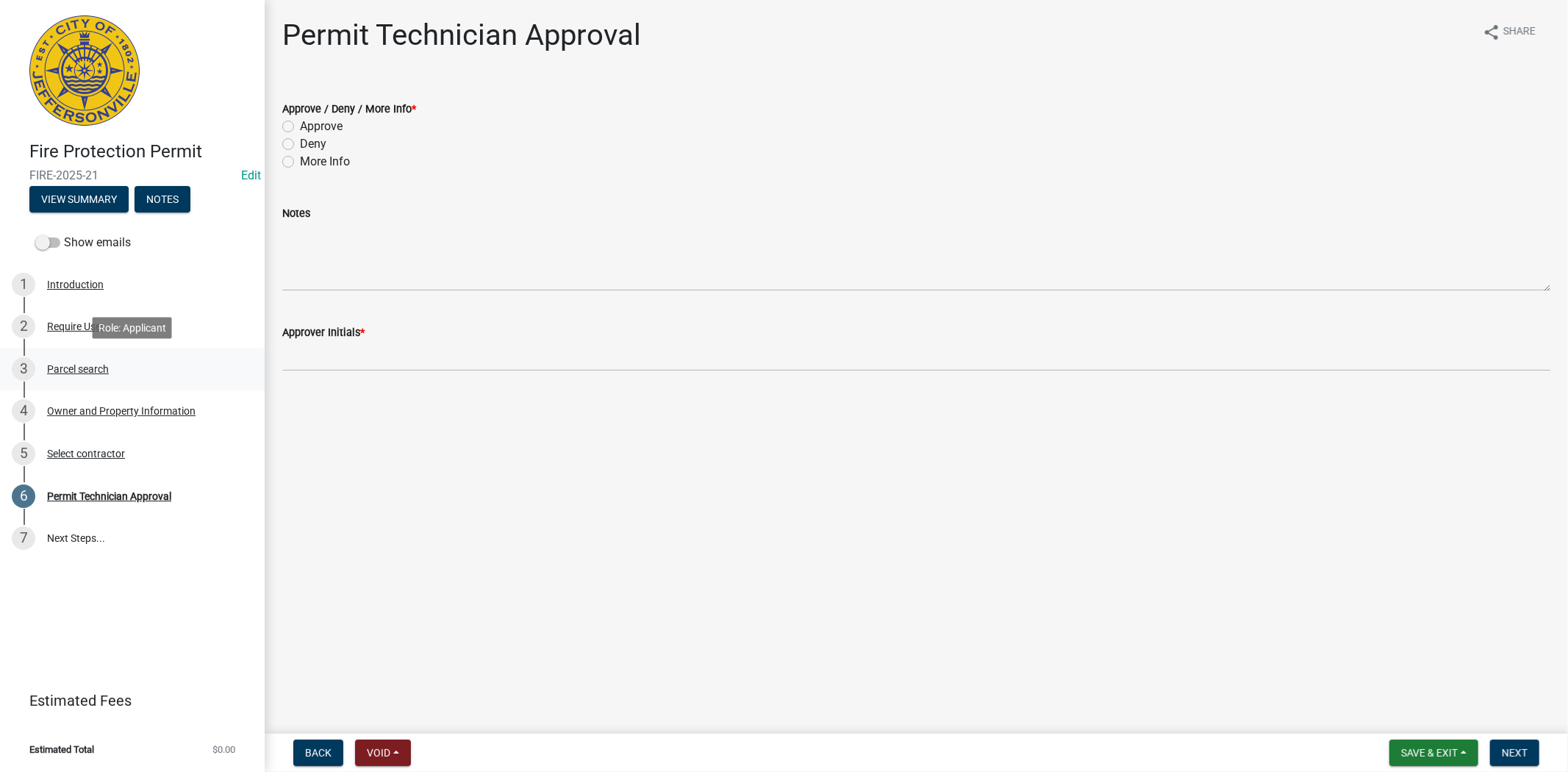
click at [81, 364] on div "Parcel search" at bounding box center [78, 369] width 62 height 11
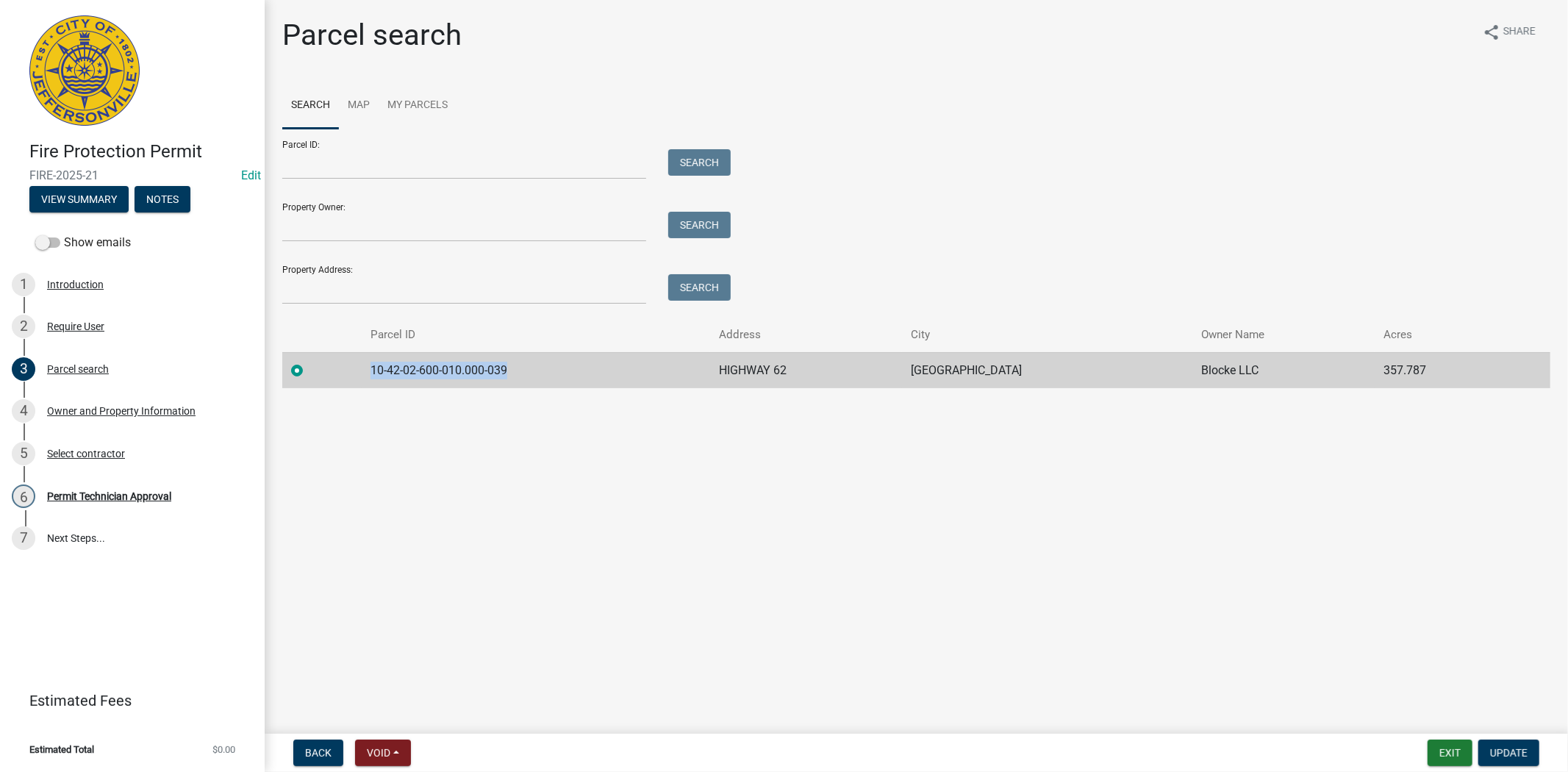
drag, startPoint x: 506, startPoint y: 369, endPoint x: 373, endPoint y: 368, distance: 133.0
click at [373, 368] on td "10-42-02-600-010.000-039" at bounding box center [536, 370] width 348 height 36
copy td "10-42-02-600-010.000-039"
